Goal: Task Accomplishment & Management: Complete application form

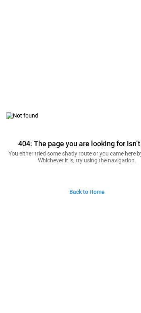
click at [91, 191] on link "Back to Home" at bounding box center [87, 191] width 48 height 17
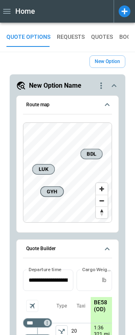
click at [8, 10] on icon "button" at bounding box center [6, 11] width 7 height 5
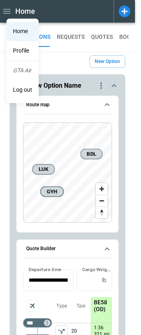
click at [23, 32] on li "Home" at bounding box center [22, 31] width 32 height 19
click at [101, 86] on div at bounding box center [70, 167] width 141 height 335
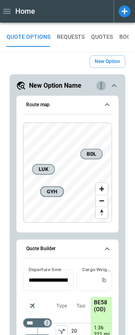
click at [100, 86] on icon "quote-option-actions" at bounding box center [102, 86] width 10 height 10
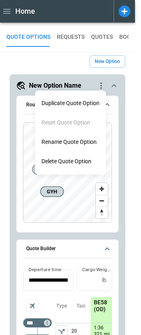
click at [58, 62] on div at bounding box center [70, 167] width 141 height 335
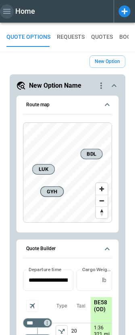
click at [8, 13] on icon "button" at bounding box center [7, 11] width 10 height 10
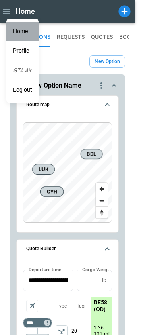
click at [20, 31] on li "Home" at bounding box center [22, 31] width 32 height 19
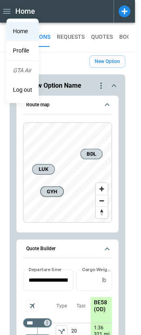
click at [64, 52] on div at bounding box center [70, 167] width 141 height 335
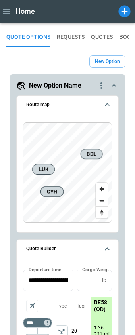
click at [64, 36] on button "REQUESTS" at bounding box center [71, 36] width 28 height 19
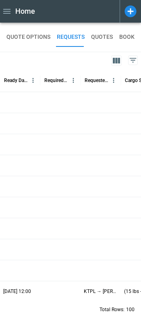
click at [27, 35] on button "QUOTE OPTIONS" at bounding box center [28, 36] width 44 height 19
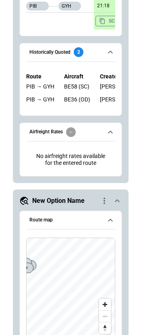
scroll to position [1314, 0]
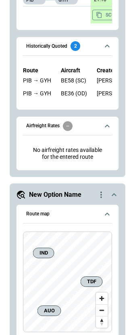
click at [102, 200] on icon "quote-option-actions" at bounding box center [102, 195] width 10 height 10
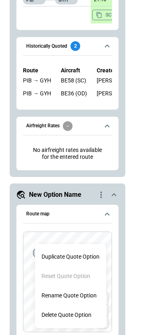
click at [76, 315] on li "Delete Quote Option" at bounding box center [70, 314] width 71 height 19
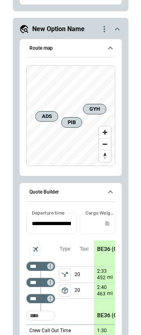
scroll to position [678, 0]
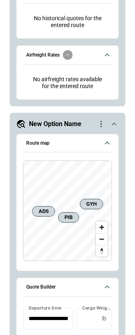
click at [101, 129] on icon "quote-option-actions" at bounding box center [102, 124] width 10 height 10
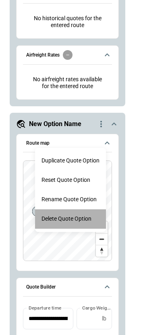
click at [63, 218] on li "Delete Quote Option" at bounding box center [70, 218] width 71 height 19
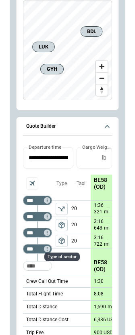
scroll to position [0, 0]
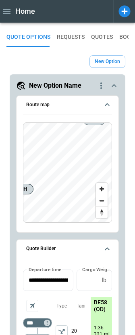
click at [102, 83] on icon "quote-option-actions" at bounding box center [102, 85] width 2 height 6
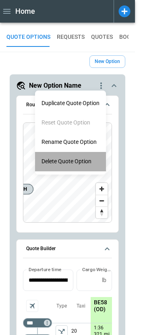
click at [59, 160] on li "Delete Quote Option" at bounding box center [70, 161] width 71 height 19
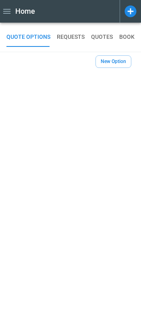
click at [106, 61] on button "New Option" at bounding box center [114, 61] width 36 height 13
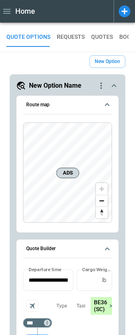
click at [98, 87] on icon "quote-option-actions" at bounding box center [102, 86] width 10 height 10
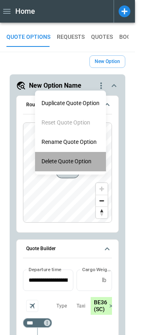
click at [65, 160] on li "Delete Quote Option" at bounding box center [70, 161] width 71 height 19
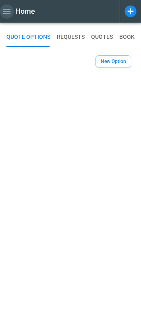
click at [8, 11] on icon "button" at bounding box center [6, 11] width 7 height 5
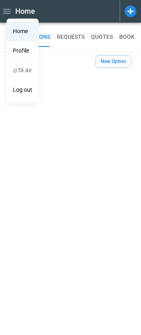
click at [131, 12] on div at bounding box center [70, 167] width 141 height 335
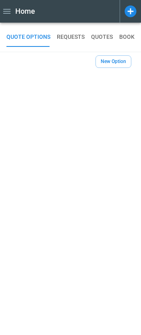
click at [130, 12] on icon at bounding box center [131, 11] width 12 height 12
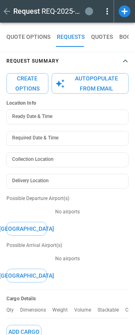
click at [93, 82] on button "Autopopulate from Email" at bounding box center [90, 83] width 77 height 21
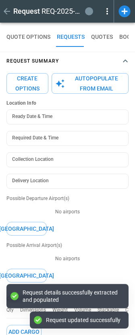
type textarea "*"
type input "**********"
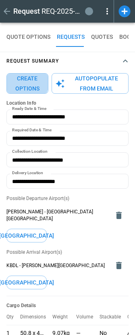
click at [24, 82] on button "Create Options" at bounding box center [27, 83] width 42 height 21
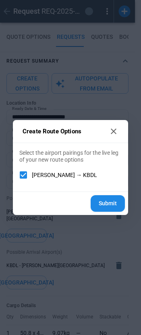
click at [108, 206] on button "Submit" at bounding box center [108, 203] width 34 height 17
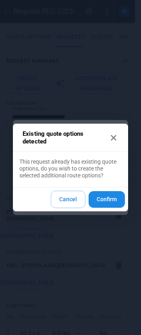
click at [107, 197] on button "Confirm" at bounding box center [107, 199] width 36 height 17
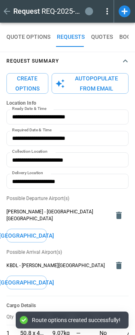
type textarea "*"
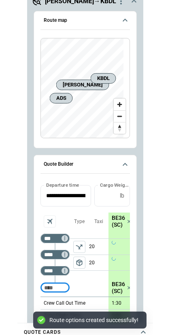
scroll to position [81, 0]
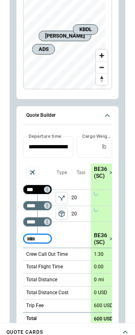
click at [34, 187] on input "***" at bounding box center [36, 189] width 23 height 8
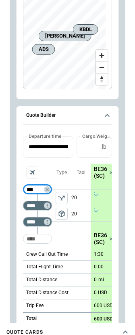
type input "***"
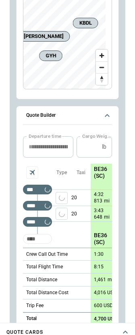
click at [35, 239] on input "Too short" at bounding box center [38, 238] width 26 height 15
type input "***"
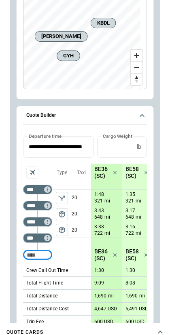
type textarea "*"
click at [114, 172] on icon "scrollable content" at bounding box center [115, 172] width 8 height 8
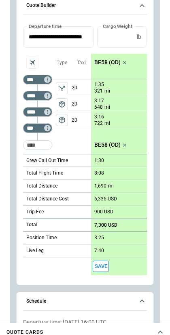
scroll to position [162, 0]
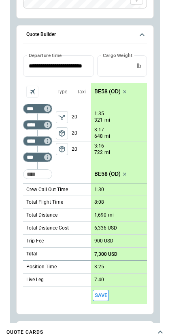
click at [62, 149] on span "package_2" at bounding box center [62, 149] width 8 height 8
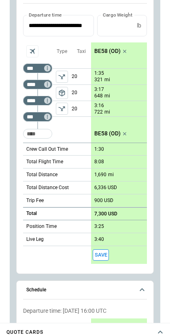
scroll to position [0, 0]
